Goal: Use online tool/utility: Use online tool/utility

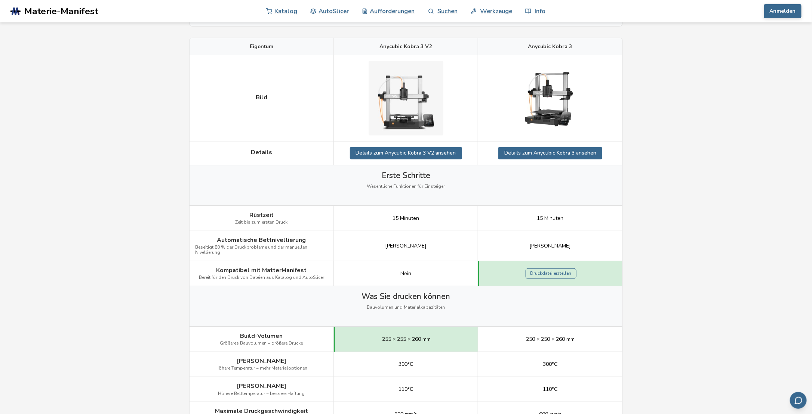
scroll to position [112, 0]
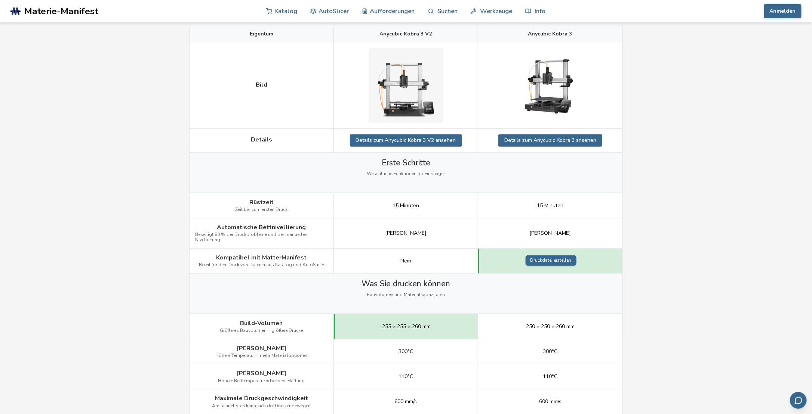
click at [549, 261] on link "Druckdatei erstellen" at bounding box center [551, 261] width 51 height 10
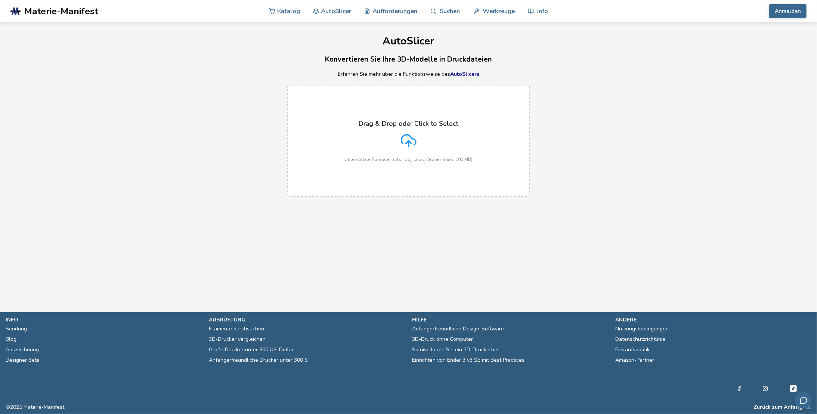
click at [408, 142] on polyline at bounding box center [408, 142] width 5 height 3
click at [0, 0] on input "Drag & Drop oder Click to Select Unterstützte Formate: .stls, .obj, .zips, Ordn…" at bounding box center [0, 0] width 0 height 0
click at [407, 142] on polyline at bounding box center [408, 142] width 5 height 3
click at [0, 0] on input "Drag & Drop oder Click to Select Unterstützte Formate: .stls, .obj, .zips, Ordn…" at bounding box center [0, 0] width 0 height 0
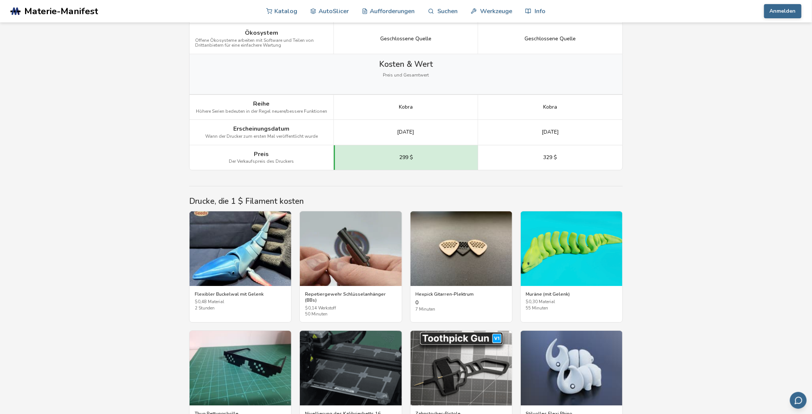
scroll to position [906, 0]
